Goal: Contribute content: Contribute content

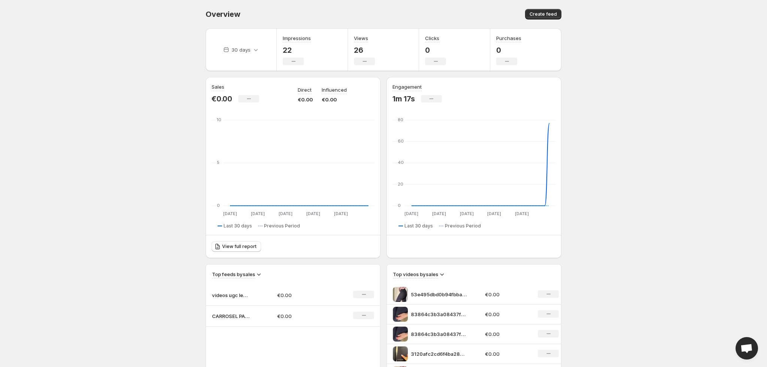
click at [241, 298] on p "videos ugc legging" at bounding box center [230, 295] width 37 height 7
click at [363, 293] on icon "No change" at bounding box center [364, 295] width 4 height 6
click at [365, 322] on body "Home Feeds Videos Subscription Settings Overview. This page is ready Overview C…" at bounding box center [383, 183] width 767 height 367
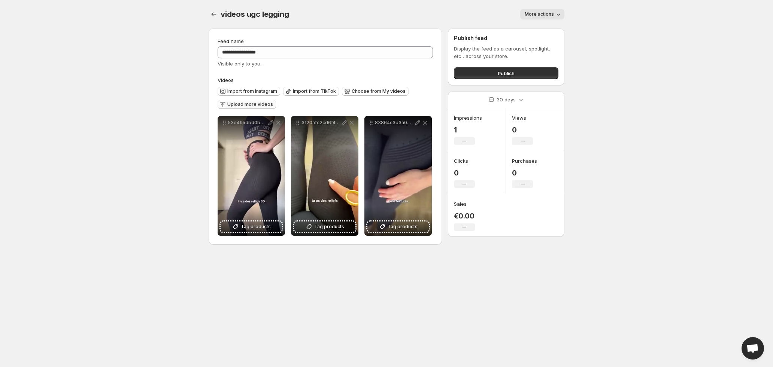
click at [253, 104] on span "Upload more videos" at bounding box center [250, 104] width 46 height 6
click at [210, 11] on icon "Settings" at bounding box center [213, 13] width 7 height 7
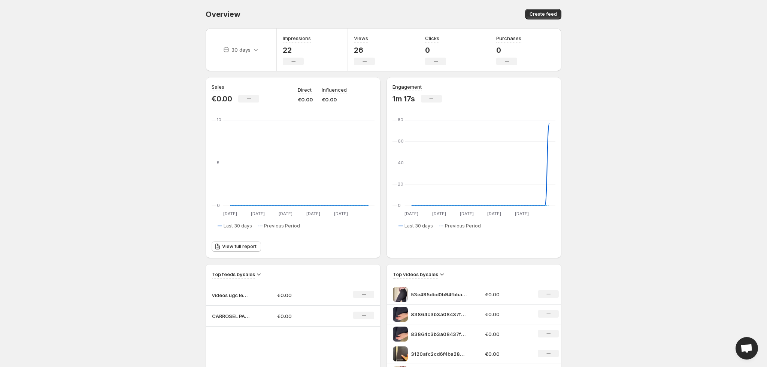
click at [366, 313] on div "No change" at bounding box center [363, 315] width 21 height 7
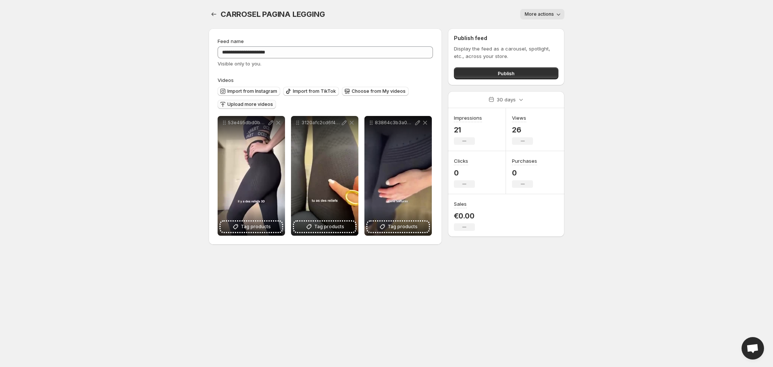
click at [259, 104] on span "Upload more videos" at bounding box center [250, 104] width 46 height 6
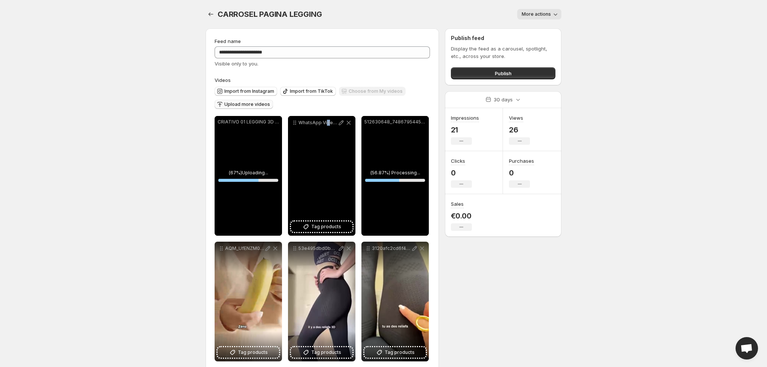
click at [326, 174] on div "WhatsApp Video [DATE] at 162612" at bounding box center [321, 176] width 67 height 120
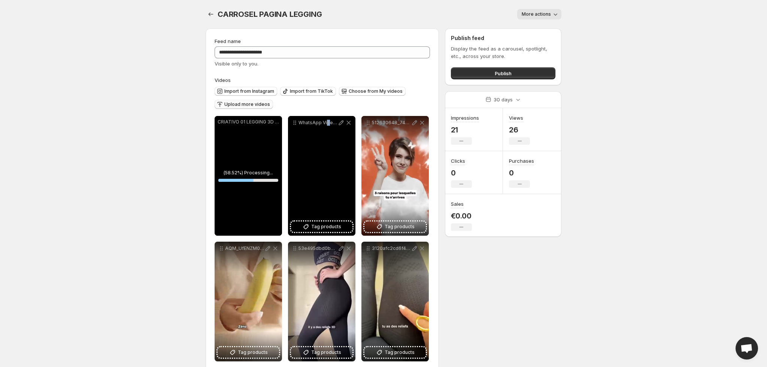
click at [320, 180] on div "WhatsApp Video [DATE] at 162612" at bounding box center [321, 176] width 67 height 120
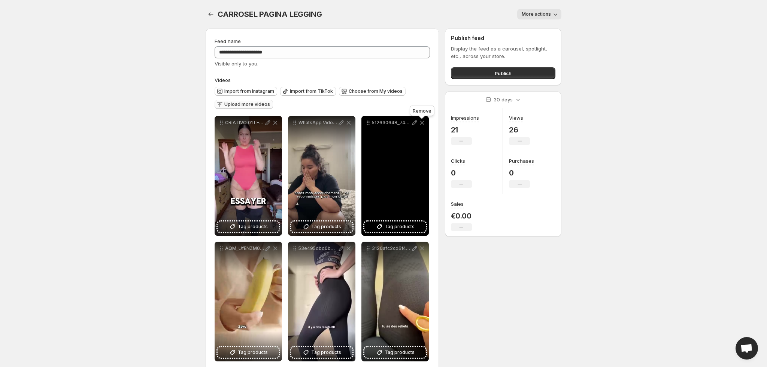
click at [424, 122] on icon at bounding box center [421, 122] width 7 height 7
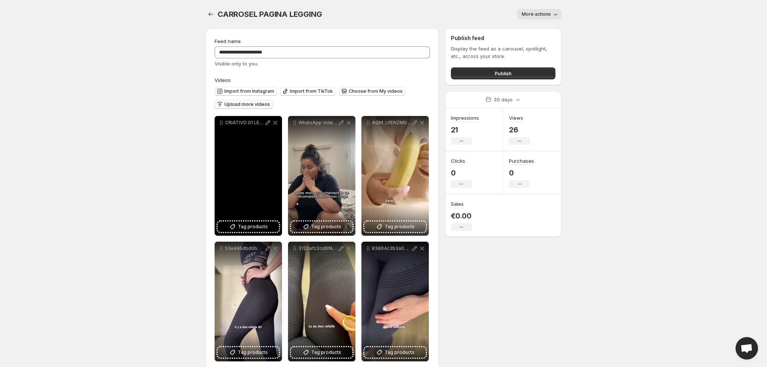
click at [260, 148] on div "CRIATIVO 01 LEGGING 3D [PERSON_NAME] 1" at bounding box center [247, 176] width 67 height 120
click at [255, 174] on div "CRIATIVO 01 LEGGING 3D [PERSON_NAME] 1" at bounding box center [247, 176] width 67 height 120
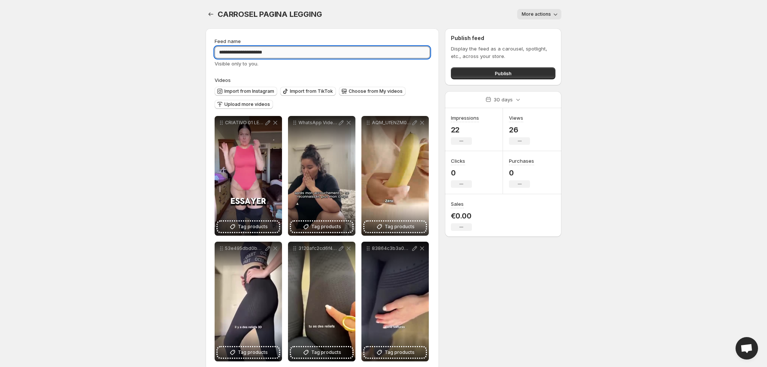
click at [259, 55] on input "**********" at bounding box center [321, 52] width 215 height 12
click at [208, 10] on icon "Settings" at bounding box center [210, 13] width 7 height 7
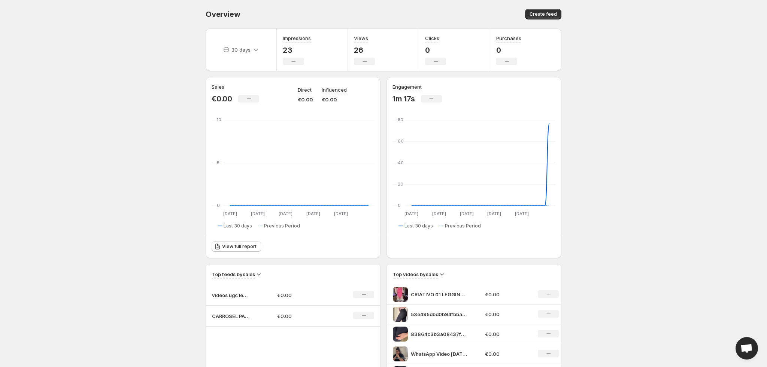
click at [365, 294] on div "No change" at bounding box center [363, 294] width 21 height 7
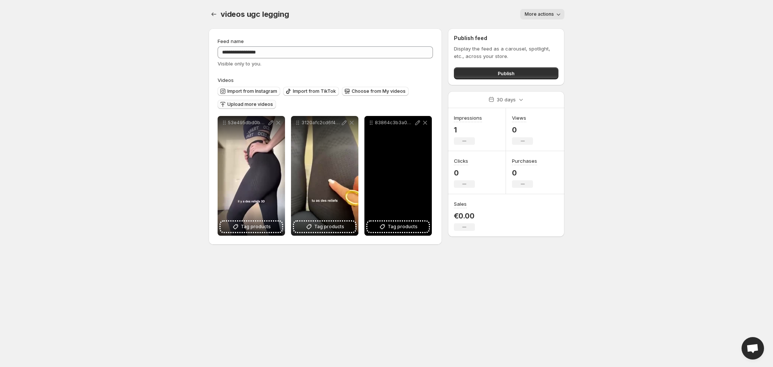
click at [262, 102] on span "Upload more videos" at bounding box center [250, 104] width 46 height 6
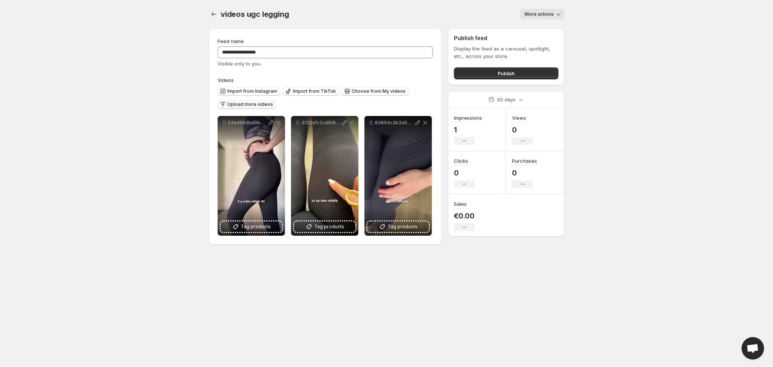
click at [256, 105] on span "Upload more videos" at bounding box center [250, 104] width 46 height 6
click at [247, 107] on span "Upload more videos" at bounding box center [250, 104] width 46 height 6
click at [248, 102] on button "Upload more videos" at bounding box center [246, 104] width 58 height 9
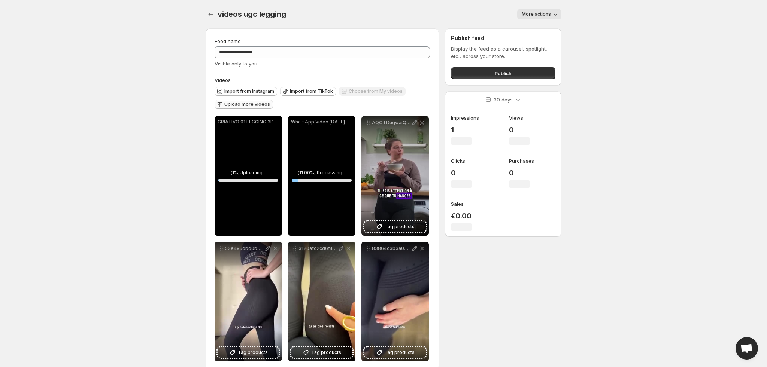
click at [402, 180] on div "AQOTDugwaiQ_jEfM1tU1xgqI8rkjNv5DndBVWhD57tekmSzvt6OHzr9nvB-FtdQXlwnYMYlMgsfCMe-…" at bounding box center [394, 176] width 67 height 120
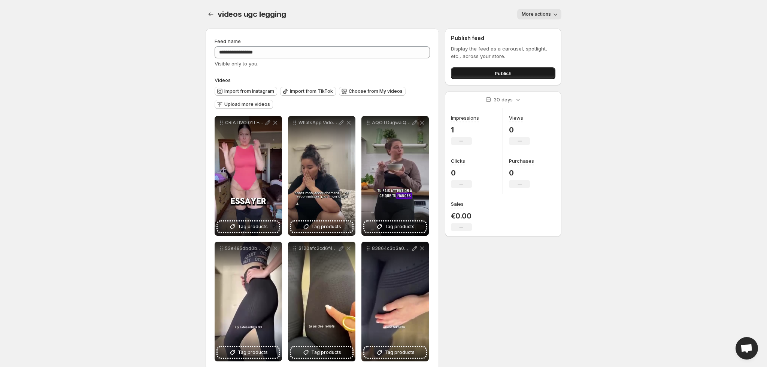
click at [510, 75] on span "Publish" at bounding box center [502, 73] width 17 height 7
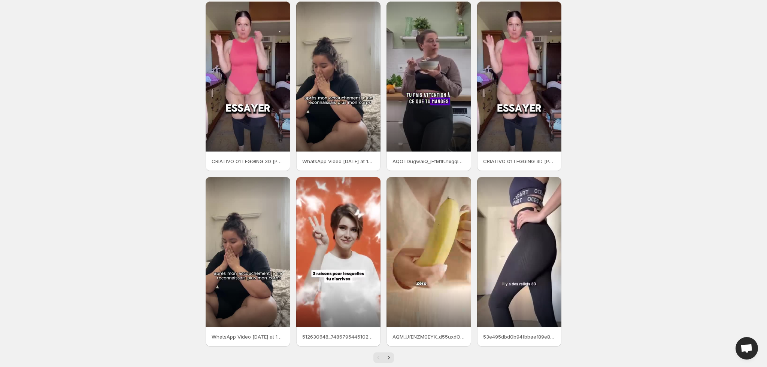
scroll to position [40, 0]
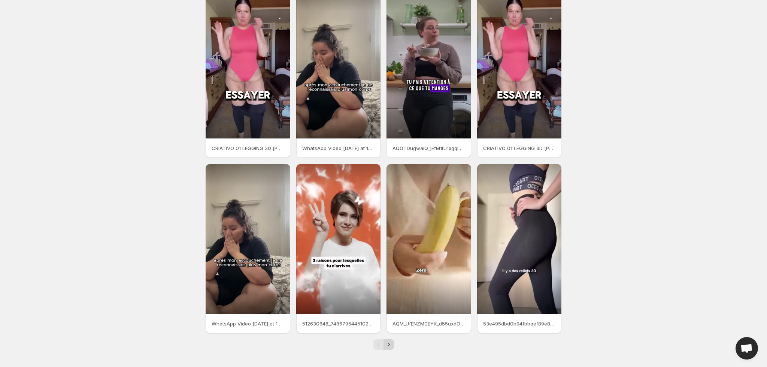
click at [389, 339] on button "Next" at bounding box center [388, 344] width 10 height 10
